Goal: Use online tool/utility: Utilize a website feature to perform a specific function

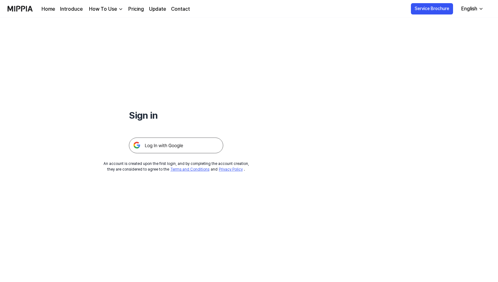
click at [170, 146] on img at bounding box center [176, 145] width 94 height 16
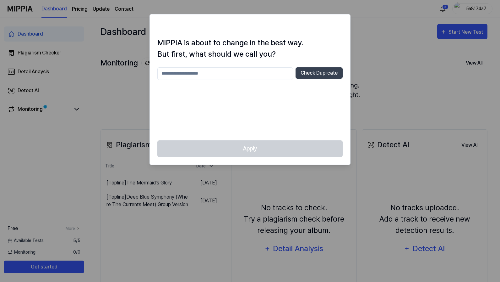
click at [234, 70] on input "text" at bounding box center [225, 73] width 136 height 13
type input "**********"
click at [306, 75] on button "Check Duplicate" at bounding box center [319, 72] width 47 height 11
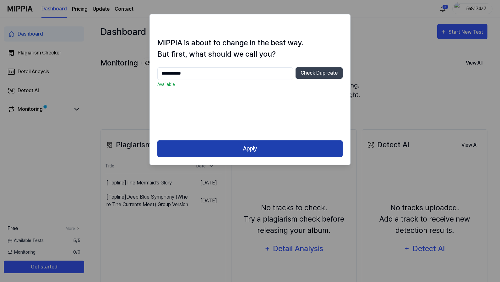
click at [255, 148] on button "Apply" at bounding box center [249, 148] width 185 height 17
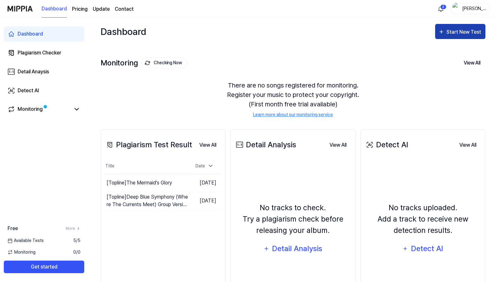
click at [454, 33] on div "Start New Test" at bounding box center [464, 32] width 36 height 8
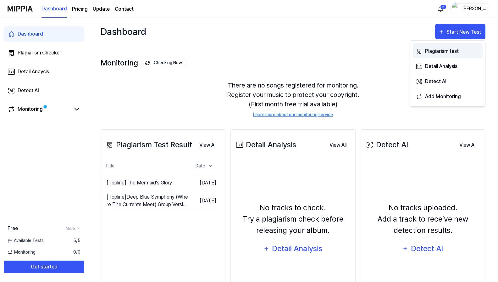
click at [440, 52] on div "Plagiarism test" at bounding box center [452, 51] width 55 height 8
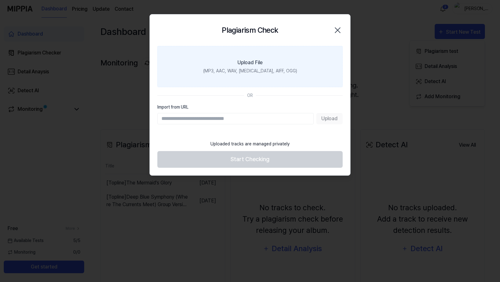
click at [266, 63] on label "Upload File (MP3, AAC, WAV, FLAC, AIFF, OGG)" at bounding box center [249, 66] width 185 height 41
click at [0, 0] on input "Upload File (MP3, AAC, WAV, FLAC, AIFF, OGG)" at bounding box center [0, 0] width 0 height 0
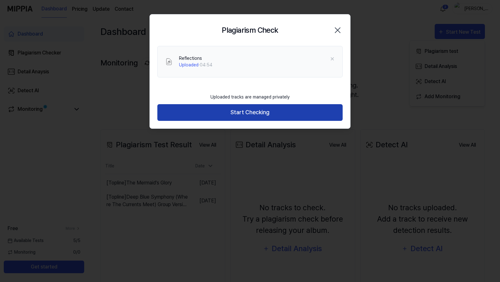
click at [262, 112] on button "Start Checking" at bounding box center [249, 112] width 185 height 17
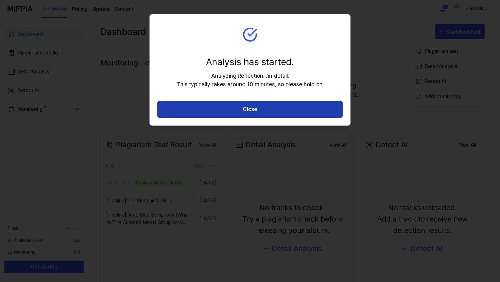
click at [289, 110] on button "Close" at bounding box center [249, 109] width 185 height 17
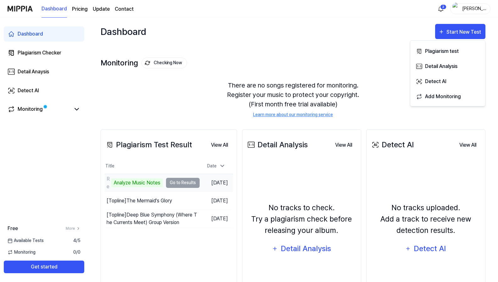
click at [189, 181] on td "Reflections Analyze Music Notes Go to Results" at bounding box center [152, 183] width 95 height 18
click at [182, 181] on td "Reflections Analyze Music Notes Go to Results" at bounding box center [152, 183] width 95 height 18
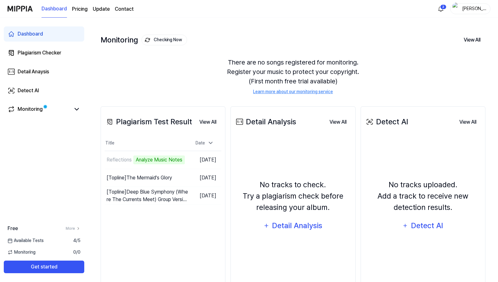
scroll to position [51, 0]
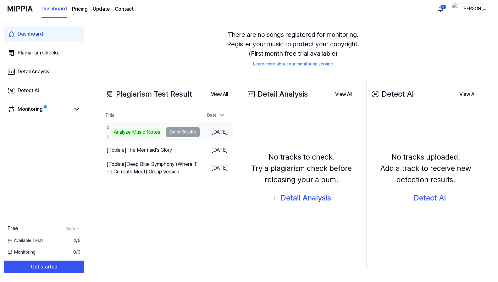
click at [211, 132] on td "Aug 19, 2025" at bounding box center [216, 132] width 33 height 18
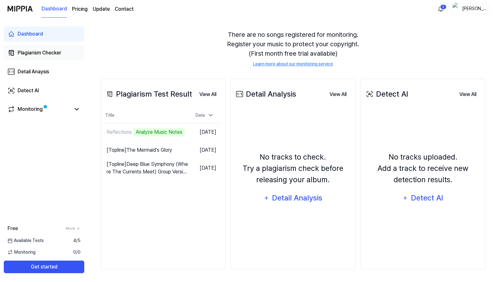
click at [46, 53] on div "Plagiarism Checker" at bounding box center [40, 53] width 44 height 8
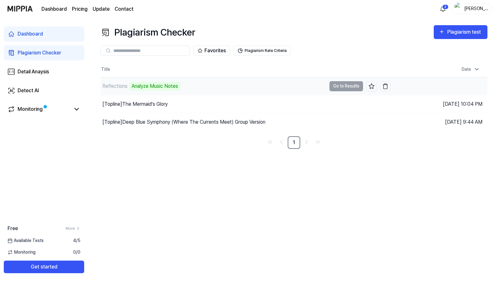
click at [349, 85] on td "Reflections Analyze Music Notes Go to Results" at bounding box center [246, 86] width 290 height 18
click at [30, 35] on div "Dashboard" at bounding box center [30, 34] width 25 height 8
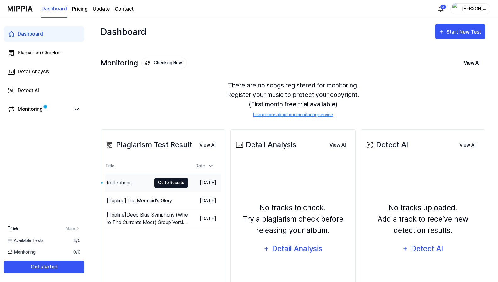
click at [175, 179] on button "Go to Results" at bounding box center [171, 183] width 34 height 10
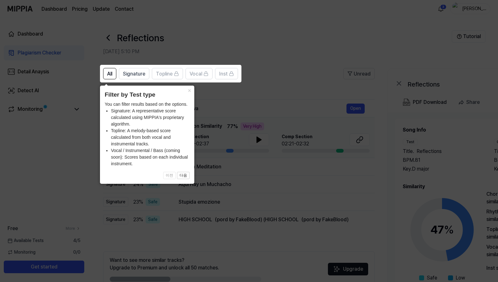
click at [300, 47] on icon at bounding box center [250, 141] width 500 height 282
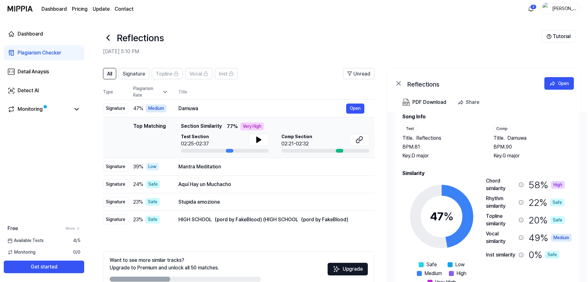
scroll to position [19, 0]
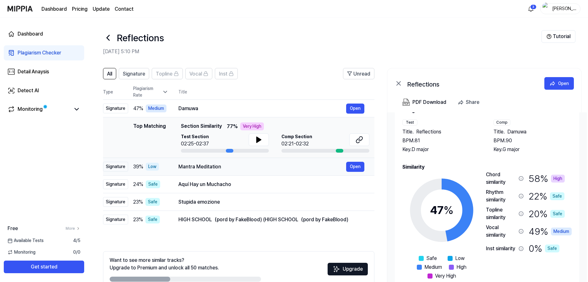
click at [206, 168] on div "Mantra Meditation" at bounding box center [263, 167] width 168 height 8
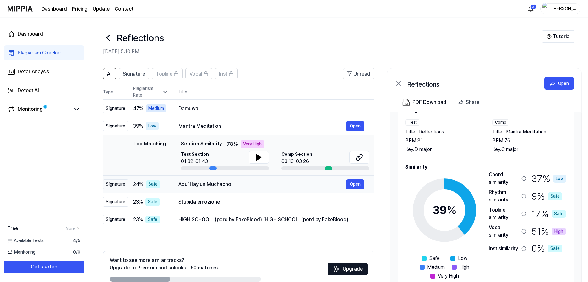
click at [211, 185] on div "Aquí Hay un Muchacho" at bounding box center [263, 184] width 168 height 8
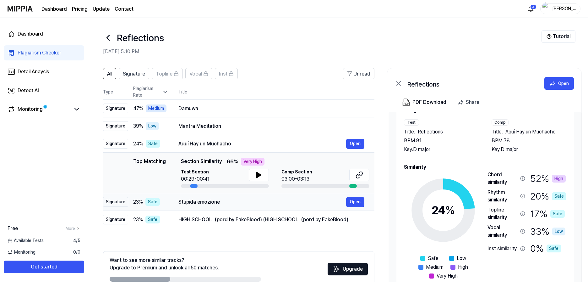
click at [254, 203] on div "Stupida emozione" at bounding box center [263, 202] width 168 height 8
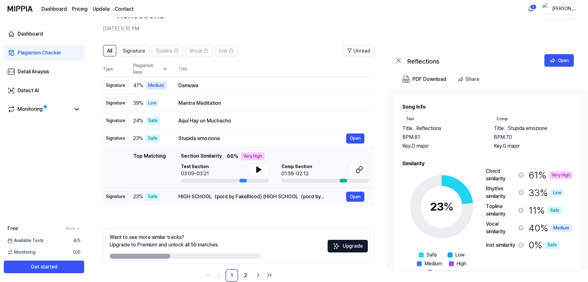
scroll to position [31, 0]
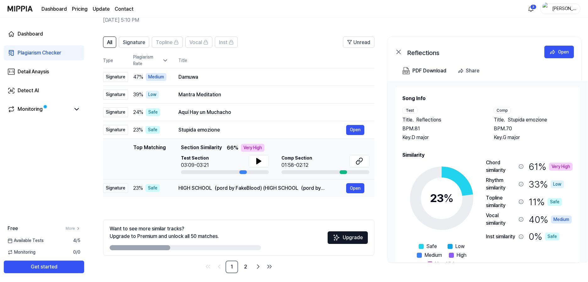
click at [249, 183] on div "HIGH SCHOOL（pord by FakeBlood) (HIGH SCHOOL（pord by FakeBlood) Open" at bounding box center [272, 188] width 186 height 10
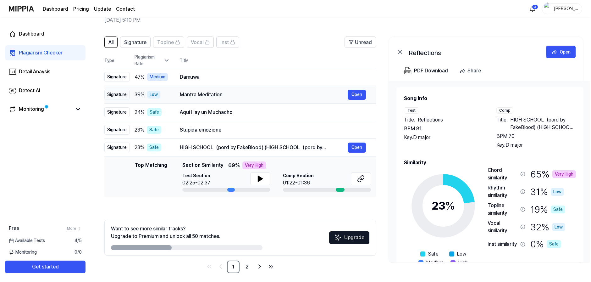
scroll to position [0, 0]
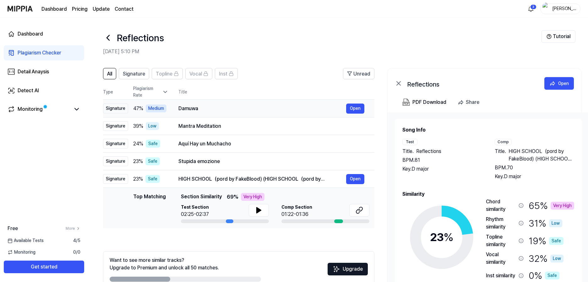
click at [199, 108] on div "Damuwa" at bounding box center [263, 109] width 168 height 8
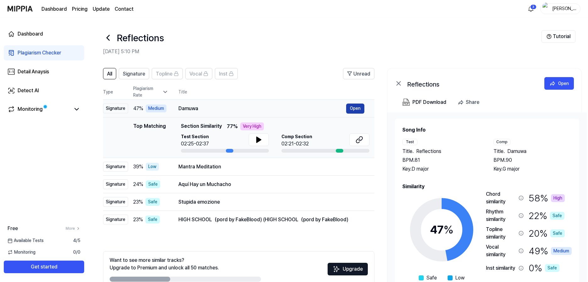
click at [360, 109] on button "Open" at bounding box center [355, 108] width 18 height 10
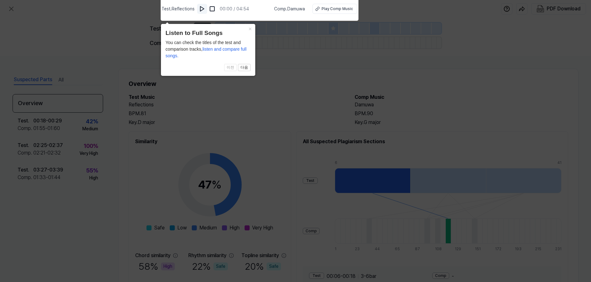
click at [202, 9] on img at bounding box center [202, 9] width 6 height 6
click at [213, 9] on img at bounding box center [213, 9] width 6 height 6
click at [333, 10] on div "Play Comp Music" at bounding box center [336, 9] width 31 height 6
click at [345, 8] on div "Play Comp Music" at bounding box center [336, 9] width 31 height 6
click at [365, 54] on icon at bounding box center [295, 139] width 591 height 285
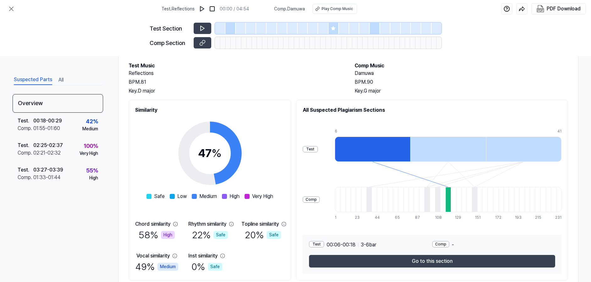
scroll to position [53, 0]
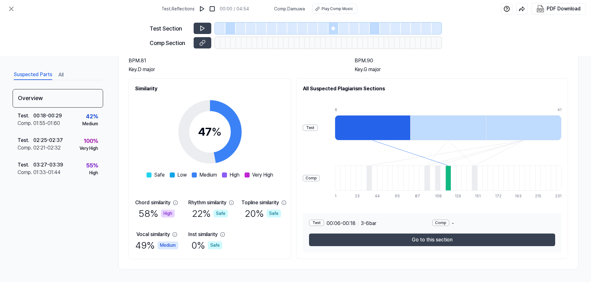
click at [363, 128] on div at bounding box center [372, 127] width 75 height 25
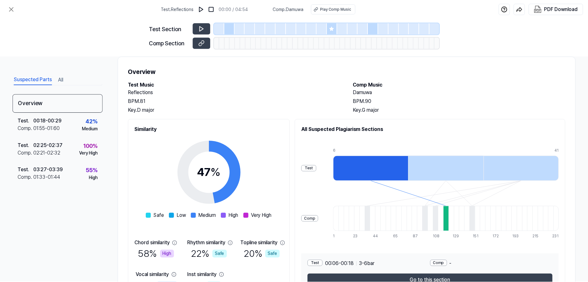
scroll to position [0, 0]
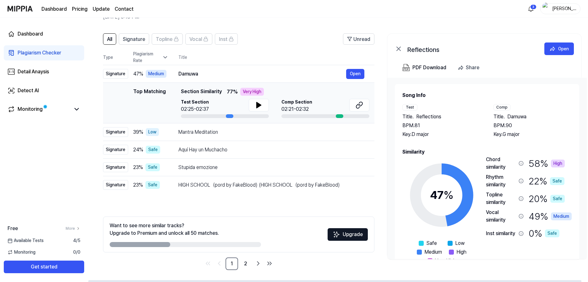
scroll to position [35, 0]
click at [359, 104] on icon at bounding box center [360, 105] width 8 height 8
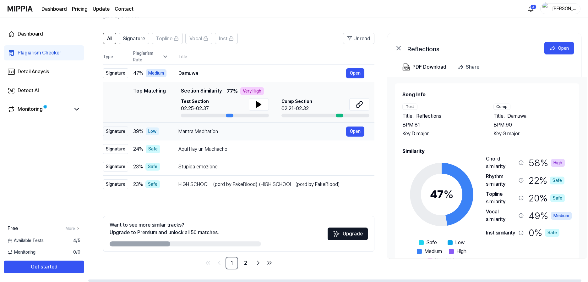
click at [208, 131] on div "Mantra Meditation" at bounding box center [263, 132] width 168 height 8
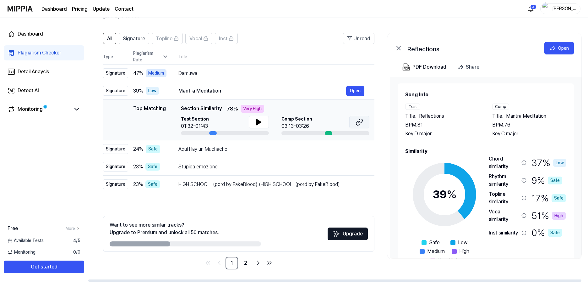
click at [362, 125] on icon at bounding box center [360, 122] width 8 height 8
click at [201, 72] on div "Damuwa" at bounding box center [263, 73] width 168 height 8
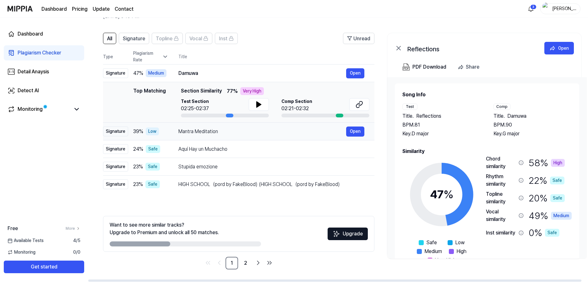
click at [190, 129] on div "Mantra Meditation" at bounding box center [263, 132] width 168 height 8
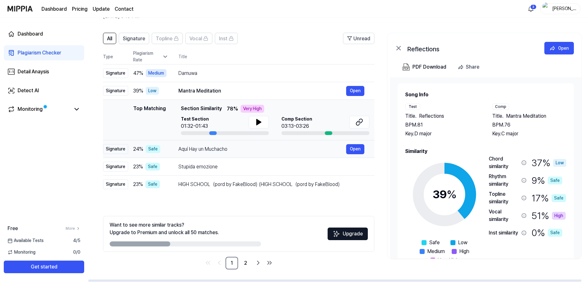
click at [197, 149] on div "Aquí Hay un Muchacho" at bounding box center [263, 149] width 168 height 8
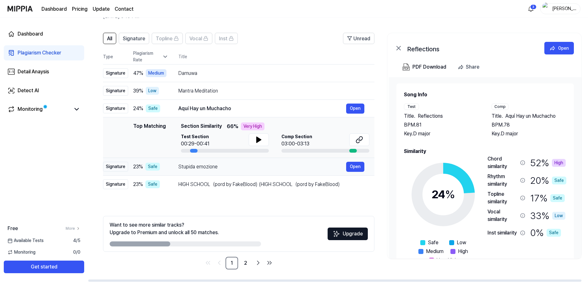
click at [196, 167] on div "Stupida emozione" at bounding box center [263, 167] width 168 height 8
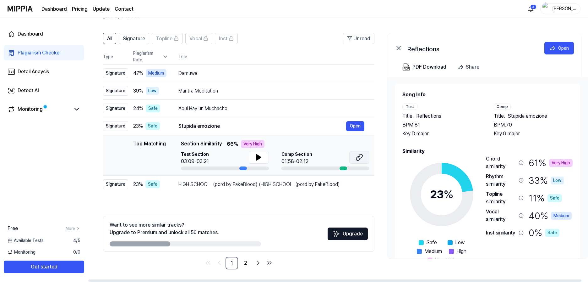
click at [364, 158] on button at bounding box center [359, 157] width 20 height 13
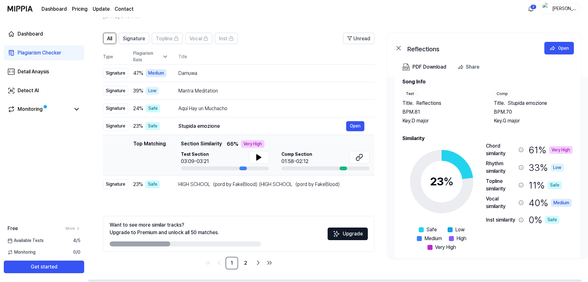
scroll to position [19, 0]
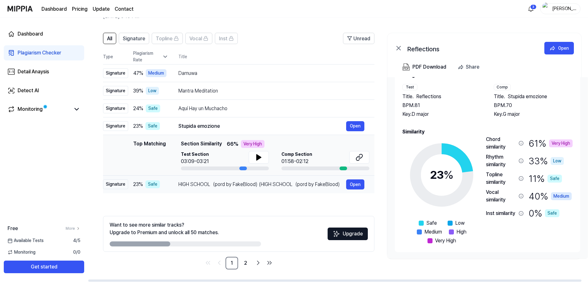
click at [205, 184] on div "HIGH SCHOOL（pord by FakeBlood) (HIGH SCHOOL（pord by FakeBlood)" at bounding box center [263, 184] width 168 height 8
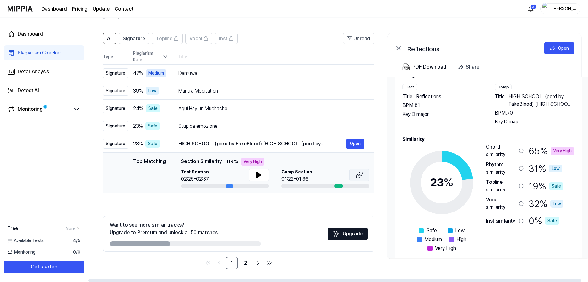
click at [362, 175] on icon at bounding box center [361, 174] width 4 height 4
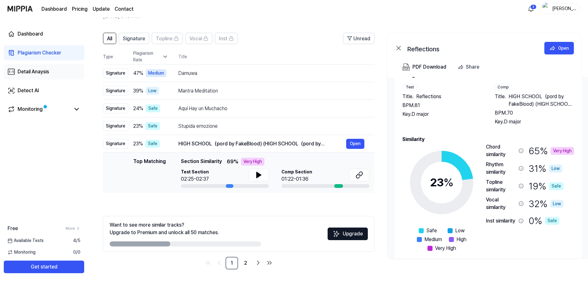
click at [37, 70] on div "Detail Anaysis" at bounding box center [33, 72] width 31 height 8
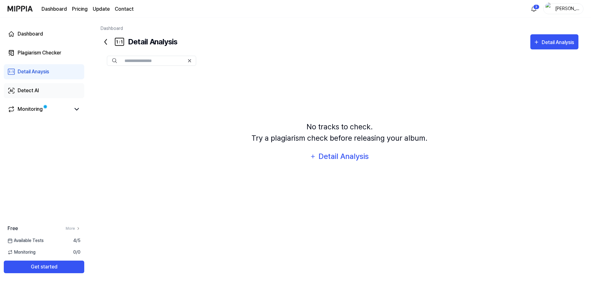
click at [36, 90] on div "Detect AI" at bounding box center [28, 91] width 21 height 8
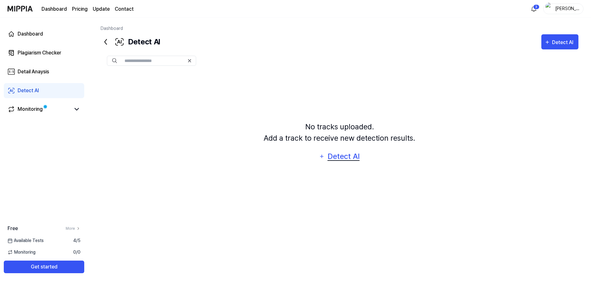
click at [336, 156] on div "Detect AI" at bounding box center [344, 156] width 34 height 12
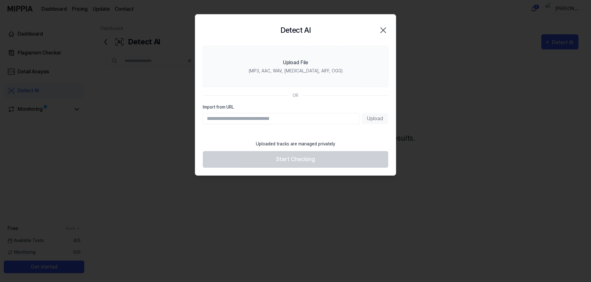
click at [374, 120] on div "Upload" at bounding box center [295, 118] width 185 height 11
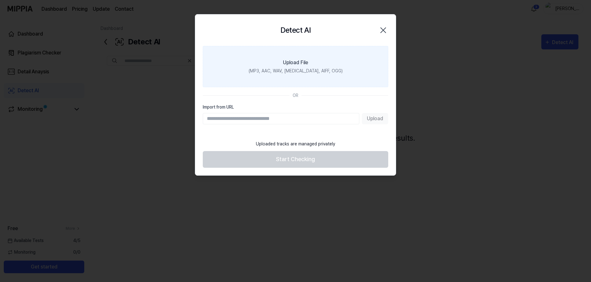
click at [287, 58] on label "Upload File (MP3, AAC, WAV, FLAC, AIFF, OGG)" at bounding box center [295, 66] width 185 height 41
click at [0, 0] on input "Upload File (MP3, AAC, WAV, FLAC, AIFF, OGG)" at bounding box center [0, 0] width 0 height 0
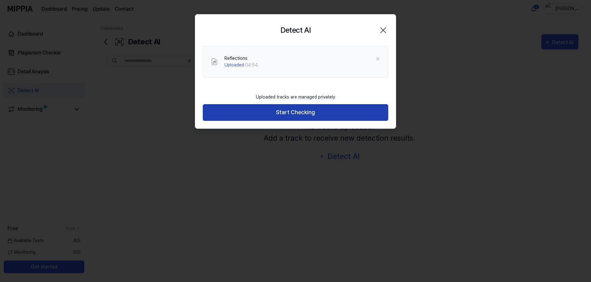
click at [316, 115] on button "Start Checking" at bounding box center [295, 112] width 185 height 17
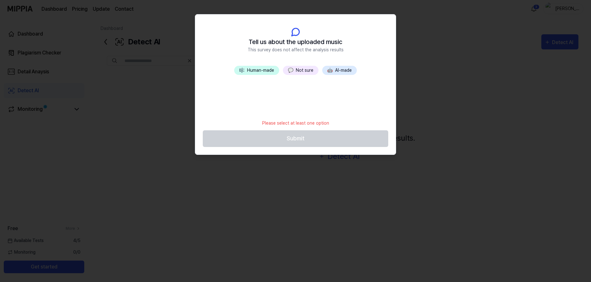
click at [299, 71] on button "💬 Not sure" at bounding box center [301, 70] width 36 height 9
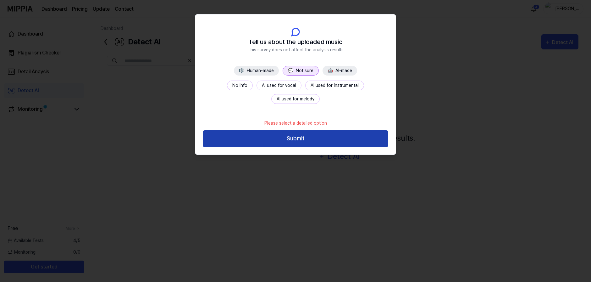
click at [306, 139] on button "Submit" at bounding box center [295, 138] width 185 height 17
